Goal: Complete application form

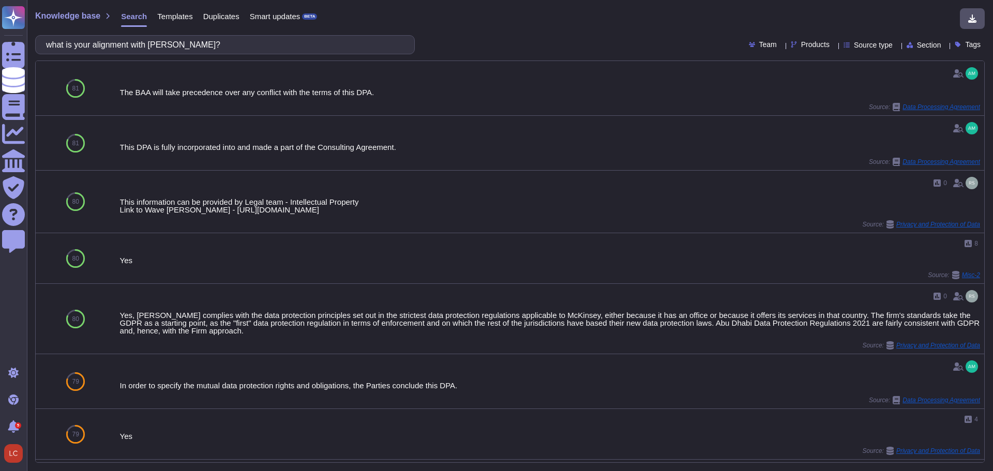
drag, startPoint x: 213, startPoint y: 41, endPoint x: 40, endPoint y: 37, distance: 172.8
click at [40, 37] on div "what is your alignment with [PERSON_NAME]?" at bounding box center [225, 44] width 380 height 19
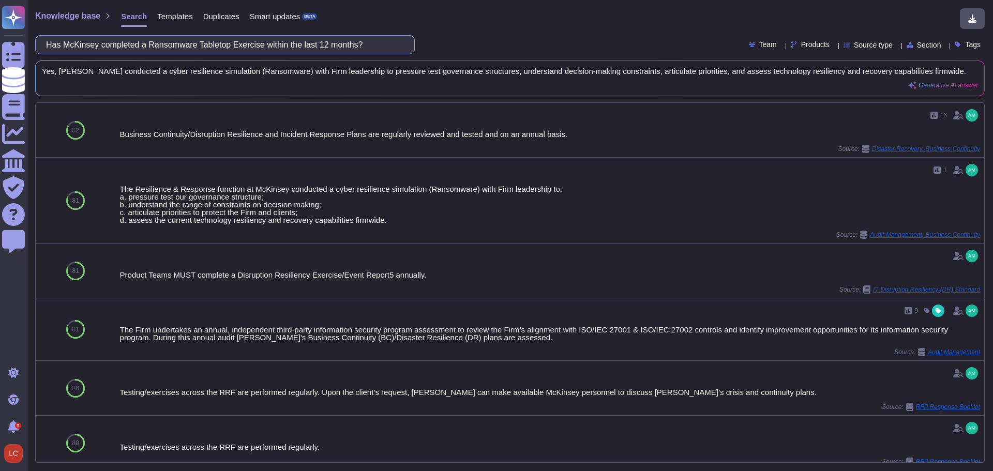
click at [175, 47] on input "Has McKinsey completed a Ransomware Tabletop Exercise within the last 12 months?" at bounding box center [222, 45] width 363 height 18
click at [327, 47] on input "Has McKinsey completed a Ransomware Tabletop Exercise within the last 12 months?" at bounding box center [222, 45] width 363 height 18
paste input "Does your organization have a formal insider threat program?"
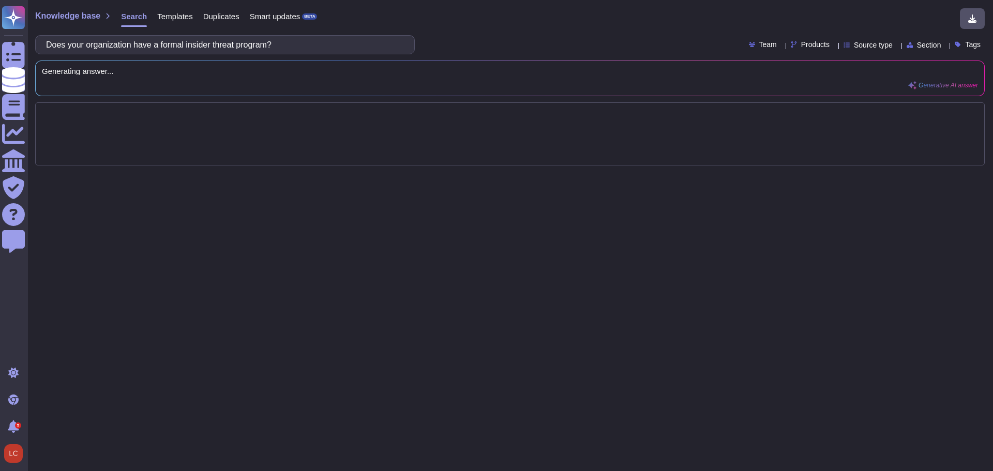
type input "Does your organization have a formal insider threat program?"
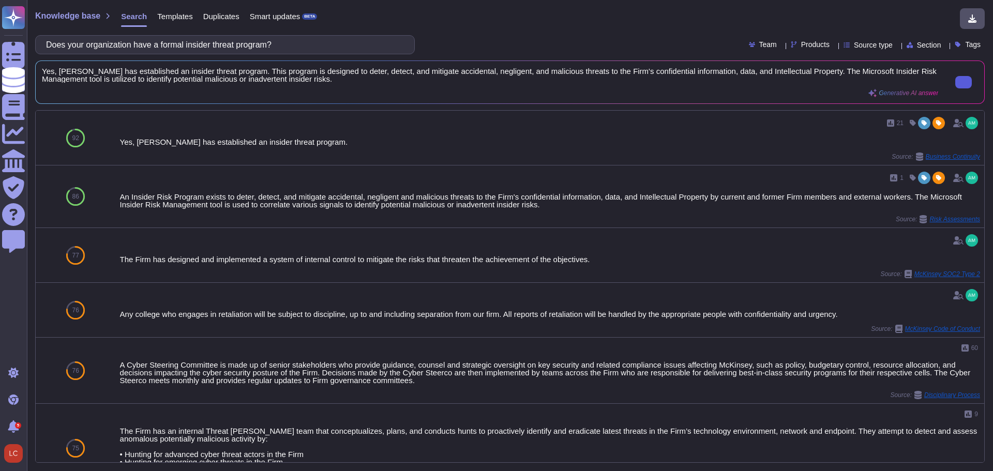
click at [958, 88] on button at bounding box center [963, 82] width 17 height 12
click at [315, 44] on input "Does your organization have a formal insider threat program?" at bounding box center [222, 45] width 363 height 18
paste input "How do you monitor employee access to sensitive data"
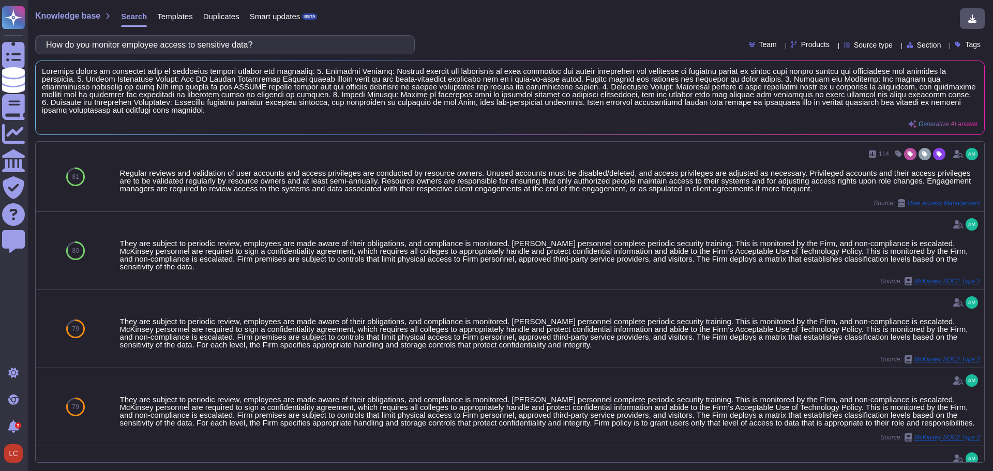
type input "How do you monitor employee access to sensitive data?"
